Goal: Find specific page/section: Find specific page/section

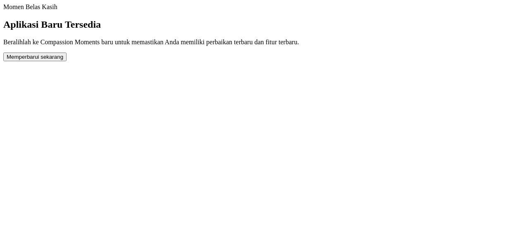
click at [3, 11] on link "Completed Moments" at bounding box center [3, 11] width 0 height 0
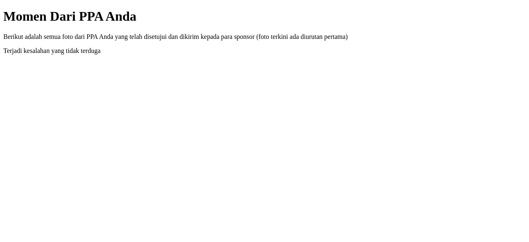
click at [3, 9] on link "Kembali" at bounding box center [3, 9] width 0 height 0
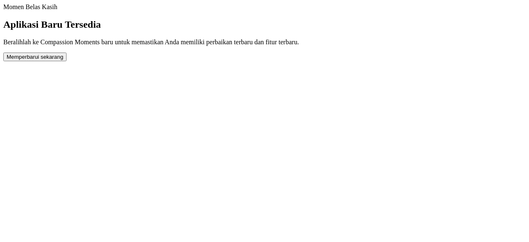
click at [3, 11] on link "Completed Moments" at bounding box center [3, 11] width 0 height 0
